Goal: Check status: Check status

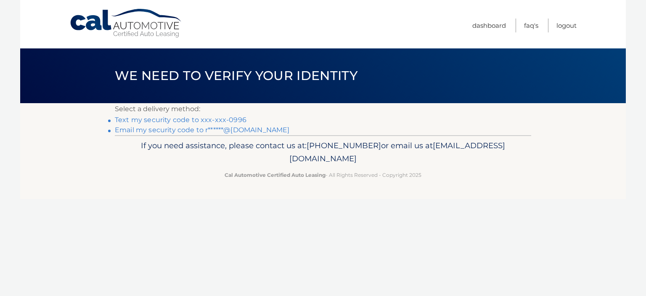
click at [180, 120] on link "Text my security code to xxx-xxx-0996" at bounding box center [181, 120] width 132 height 8
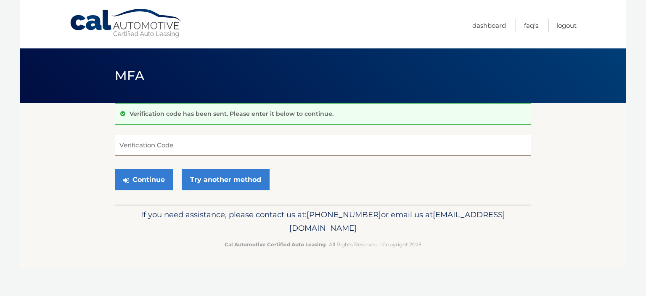
click at [186, 145] on input "Verification Code" at bounding box center [323, 145] width 417 height 21
type input "843416"
click at [154, 179] on button "Continue" at bounding box center [144, 179] width 58 height 21
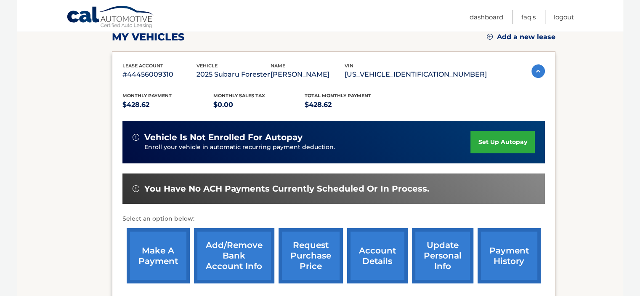
scroll to position [168, 0]
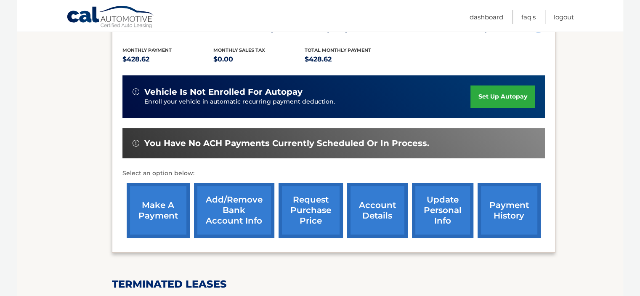
click at [507, 207] on link "payment history" at bounding box center [509, 210] width 63 height 55
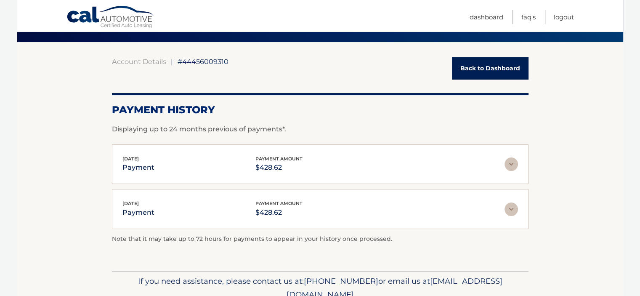
scroll to position [42, 0]
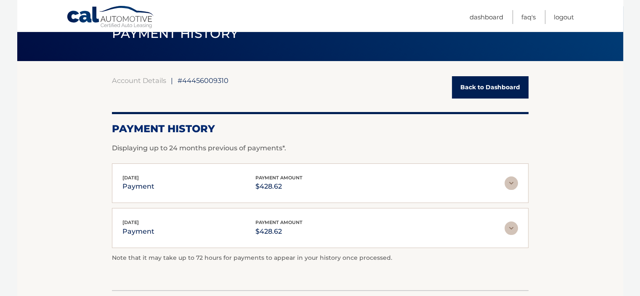
click at [494, 84] on link "Back to Dashboard" at bounding box center [490, 87] width 77 height 22
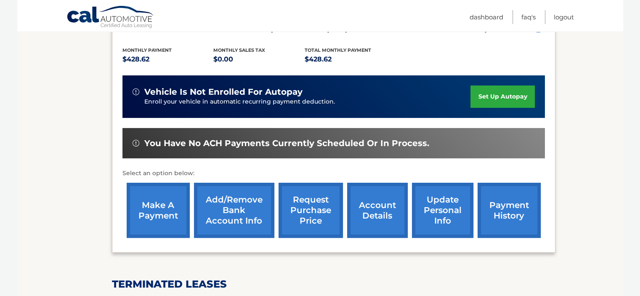
scroll to position [150, 0]
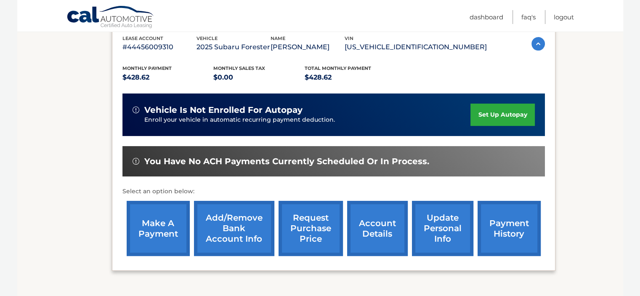
click at [374, 227] on link "account details" at bounding box center [377, 228] width 61 height 55
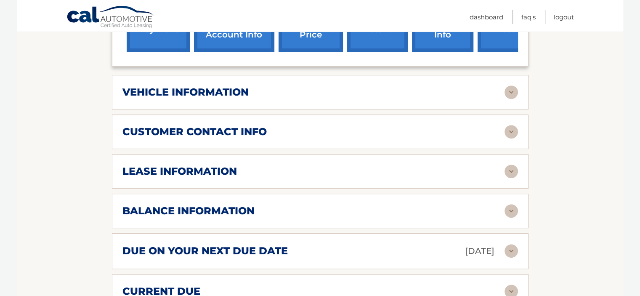
scroll to position [421, 0]
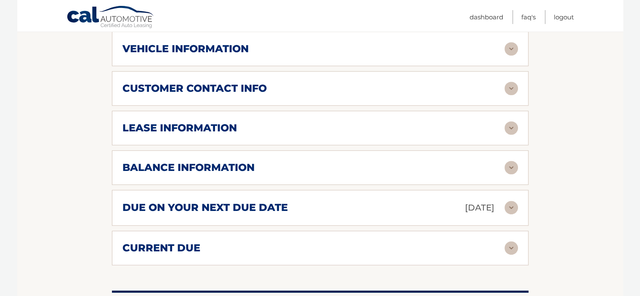
click at [465, 200] on p "[DATE]" at bounding box center [479, 207] width 29 height 15
